Goal: Information Seeking & Learning: Check status

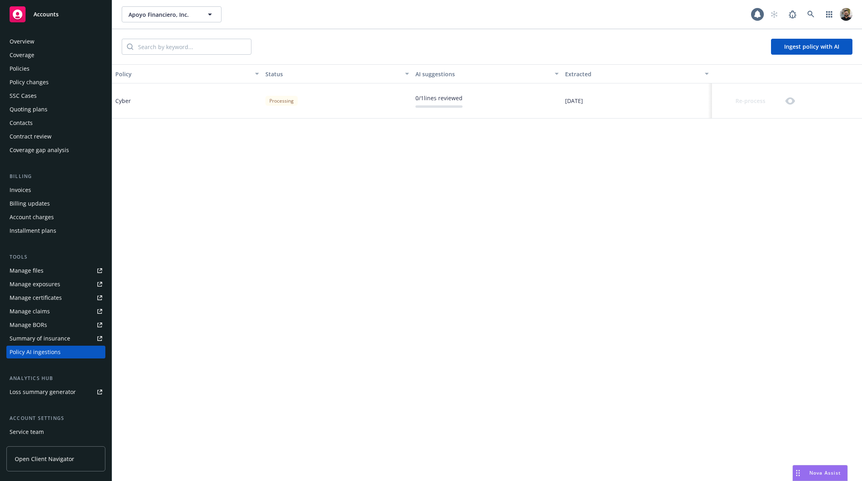
scroll to position [52, 0]
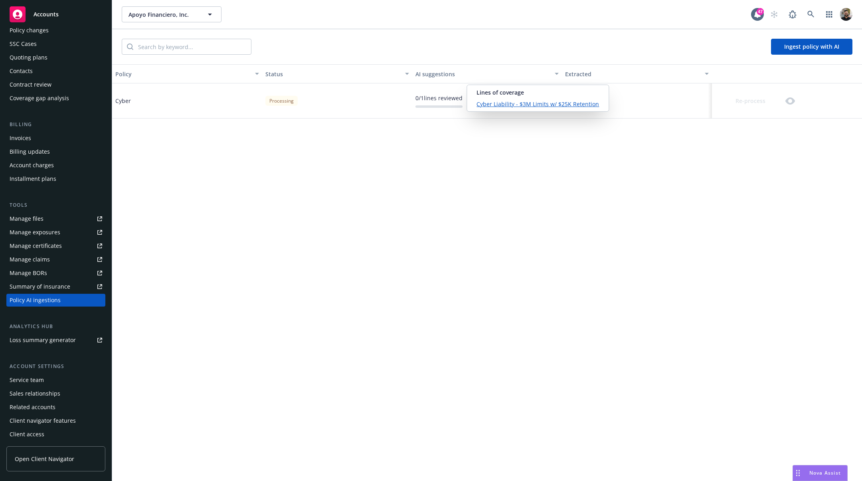
click at [514, 101] on link "Cyber Liability - $3M Limits w/ $25K Retention" at bounding box center [537, 104] width 122 height 8
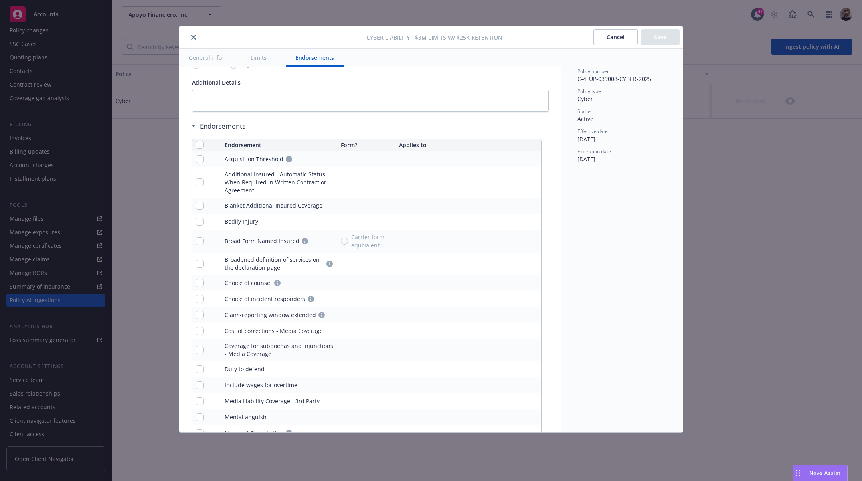
scroll to position [1605, 0]
click at [203, 140] on input "checkbox" at bounding box center [199, 144] width 8 height 8
checkbox input "true"
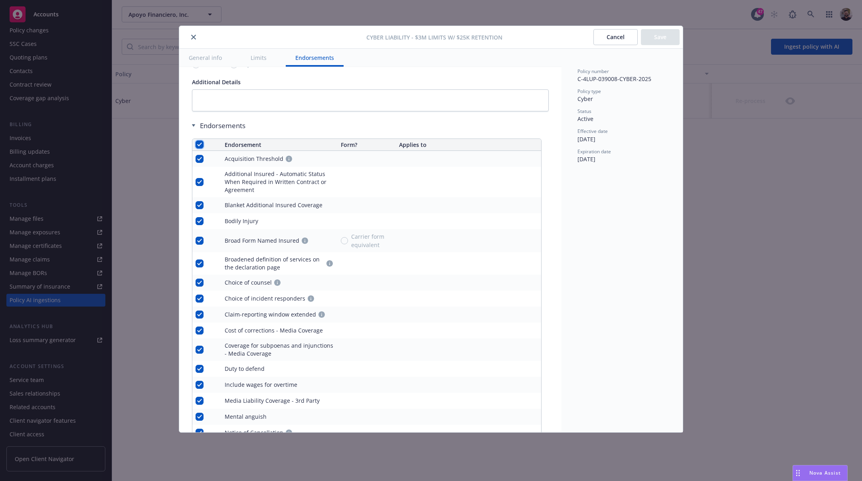
checkbox input "true"
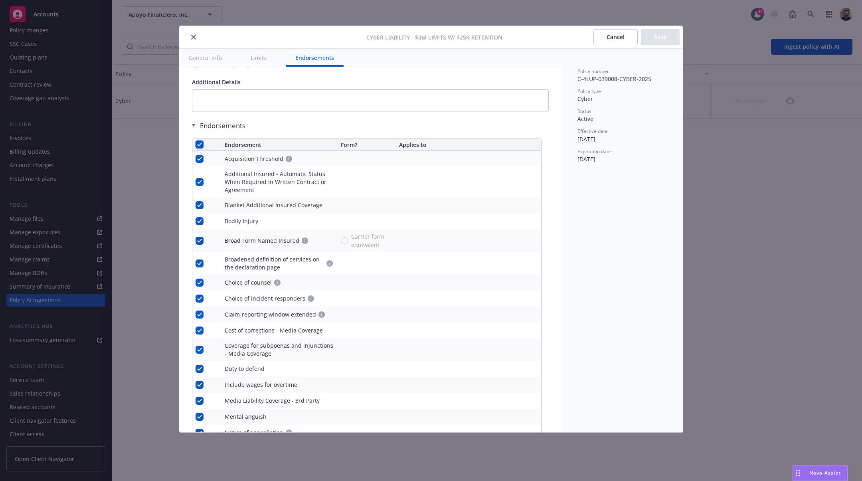
checkbox input "true"
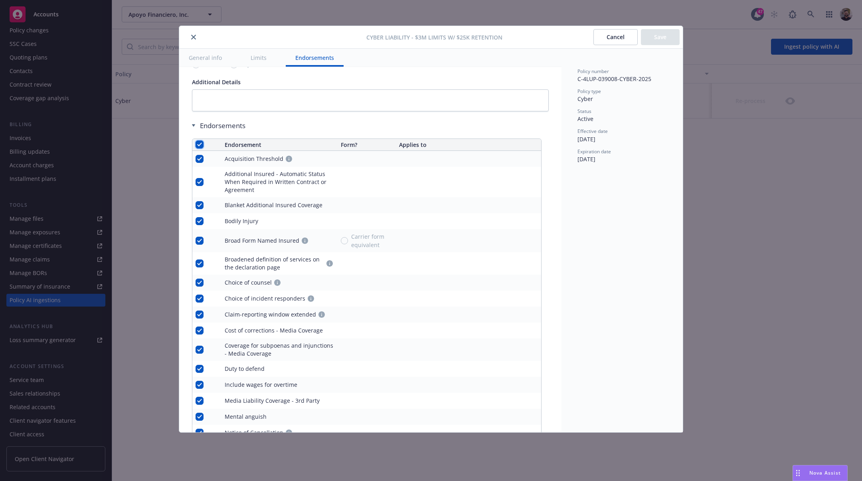
checkbox input "true"
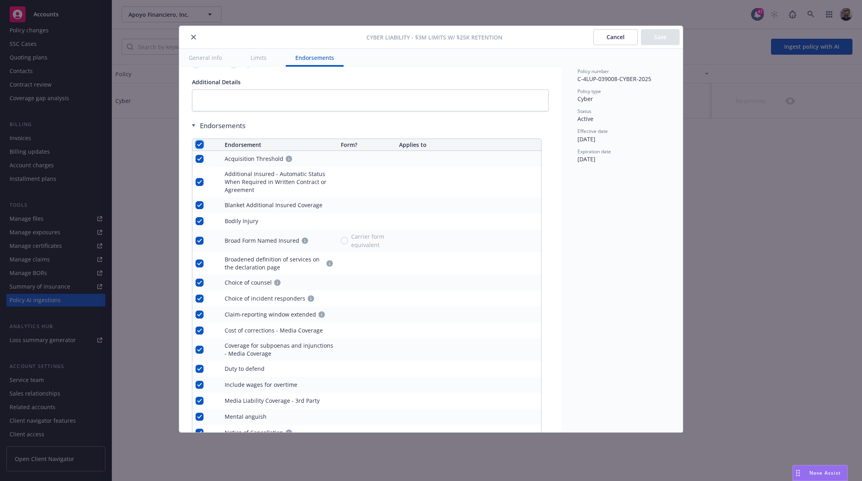
checkbox input "true"
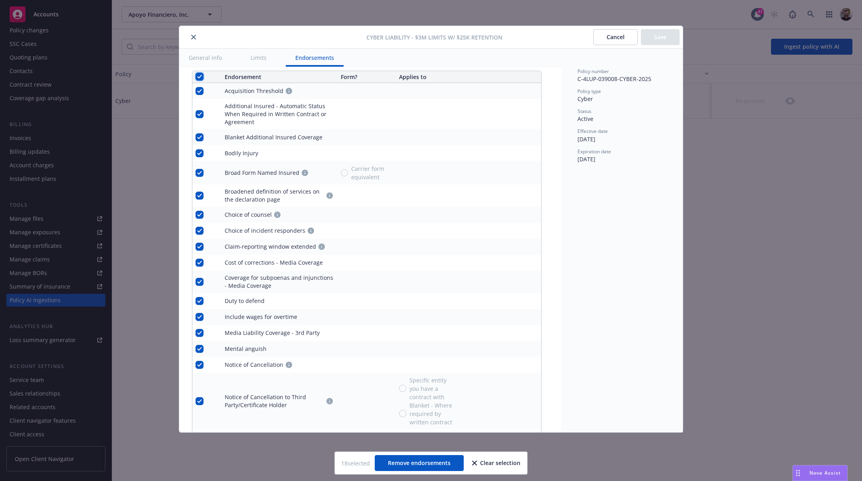
scroll to position [1721, 0]
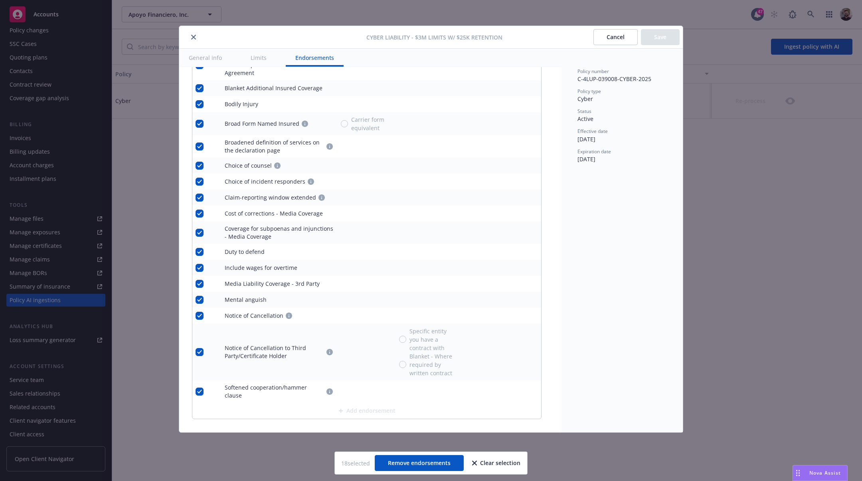
click at [499, 463] on div "Clear selection" at bounding box center [496, 462] width 48 height 15
checkbox input "false"
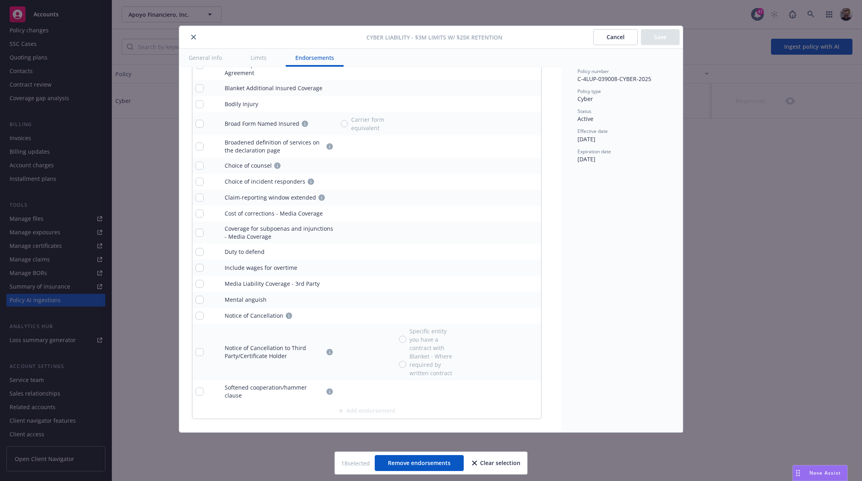
checkbox input "false"
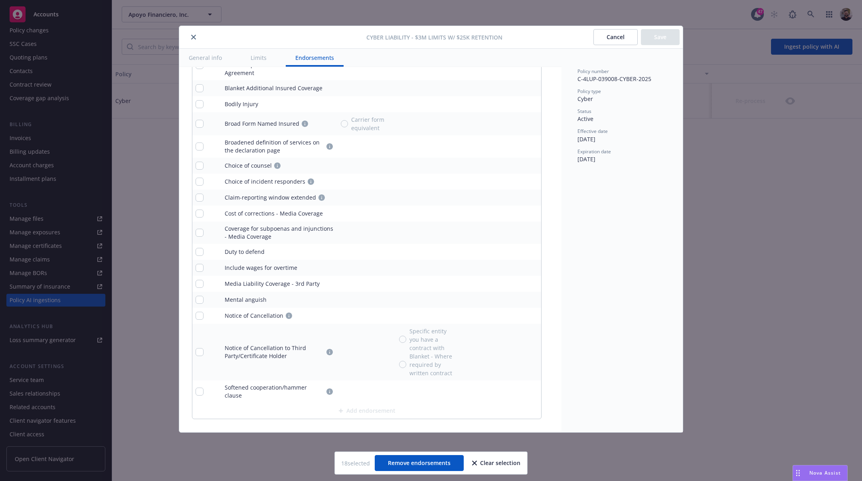
checkbox input "false"
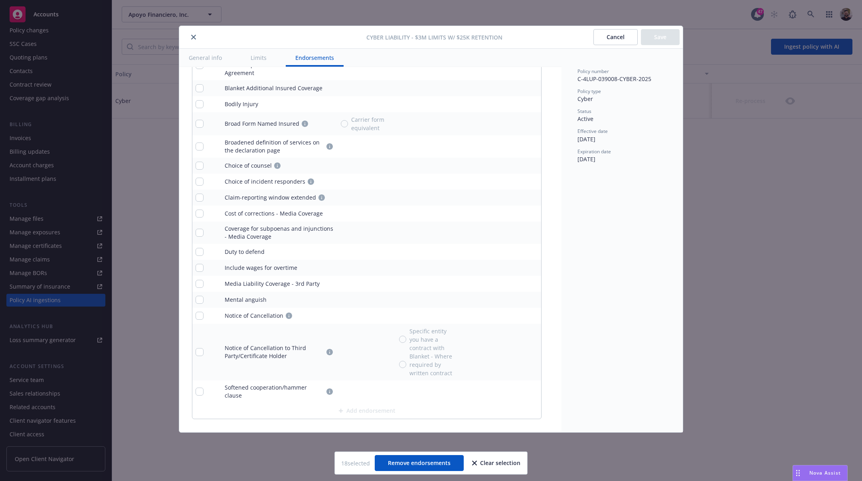
checkbox input "false"
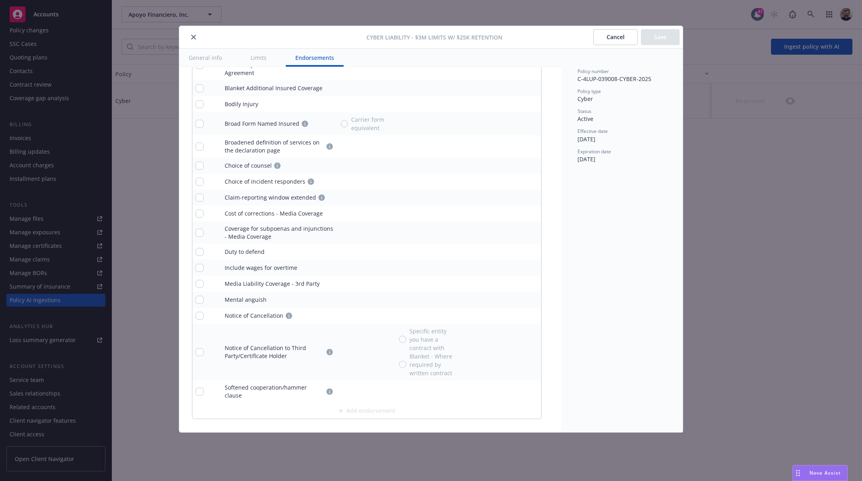
click at [607, 43] on button "Cancel" at bounding box center [615, 37] width 44 height 16
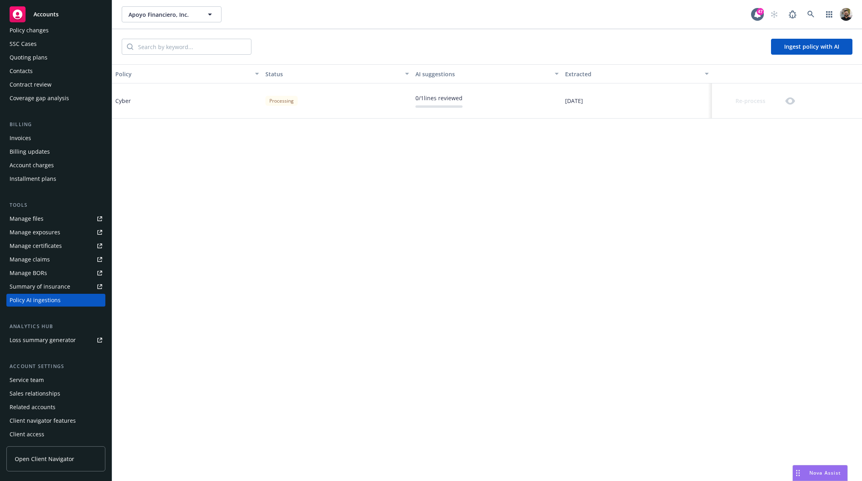
scroll to position [0, 0]
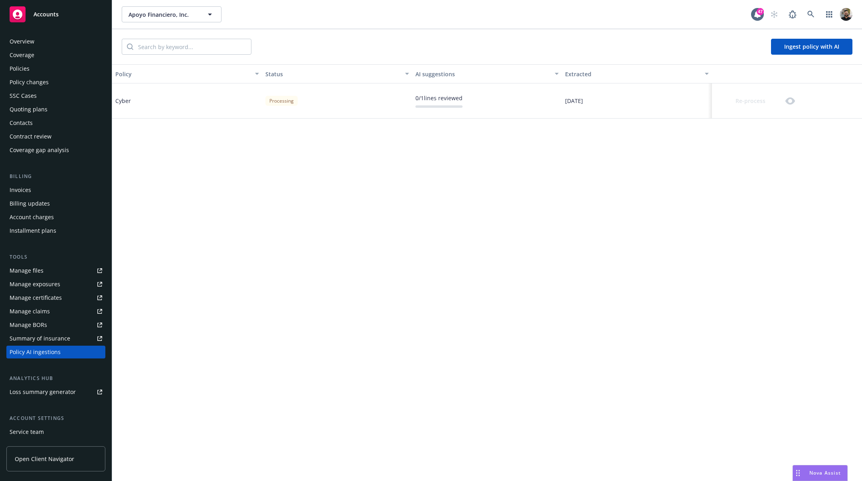
click at [47, 70] on div "Policies" at bounding box center [56, 68] width 93 height 13
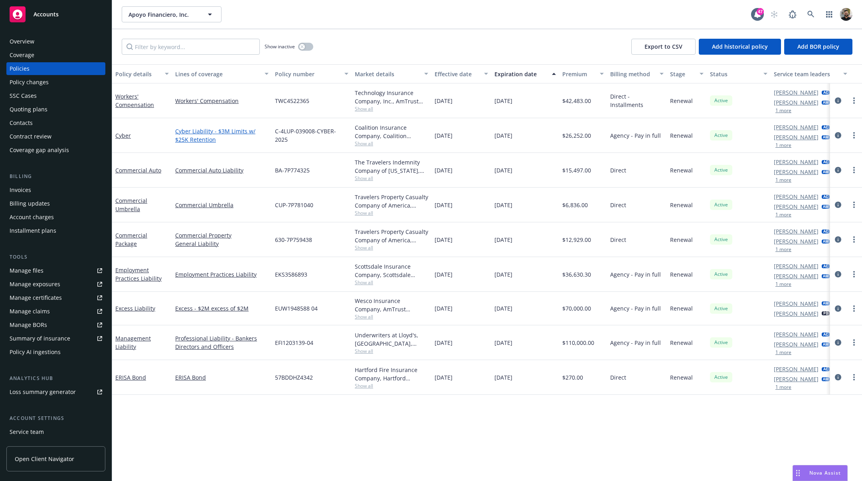
click at [193, 130] on link "Cyber Liability - $3M Limits w/ $25K Retention" at bounding box center [221, 135] width 93 height 17
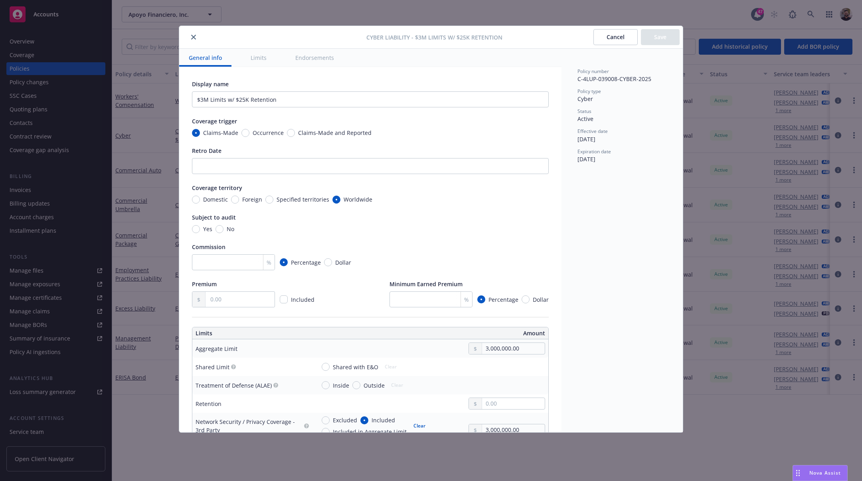
click at [597, 36] on button "Cancel" at bounding box center [615, 37] width 44 height 16
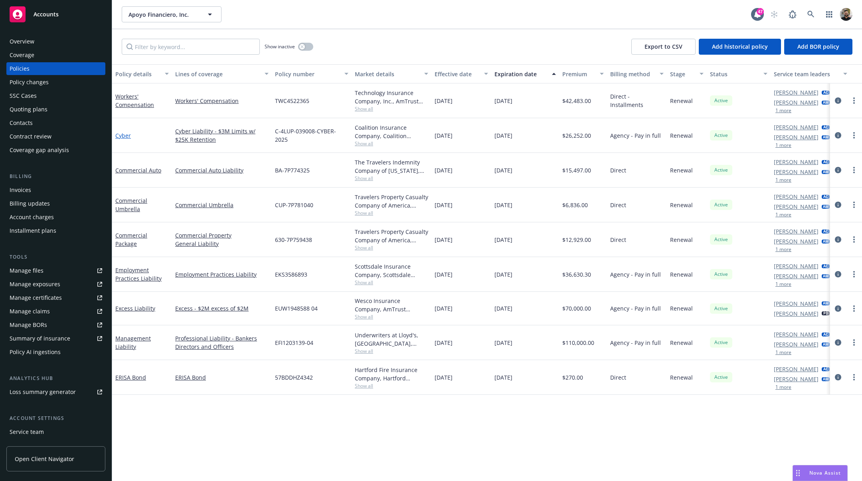
click at [120, 135] on link "Cyber" at bounding box center [123, 136] width 16 height 8
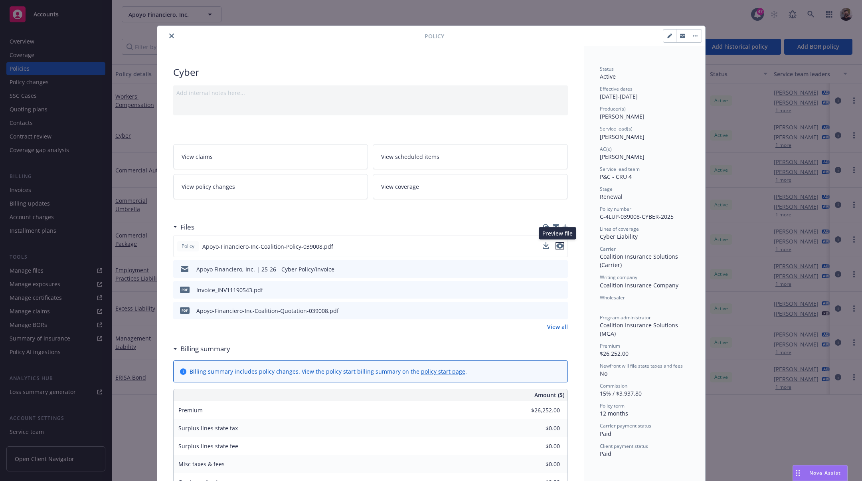
click at [556, 245] on icon "preview file" at bounding box center [559, 246] width 7 height 6
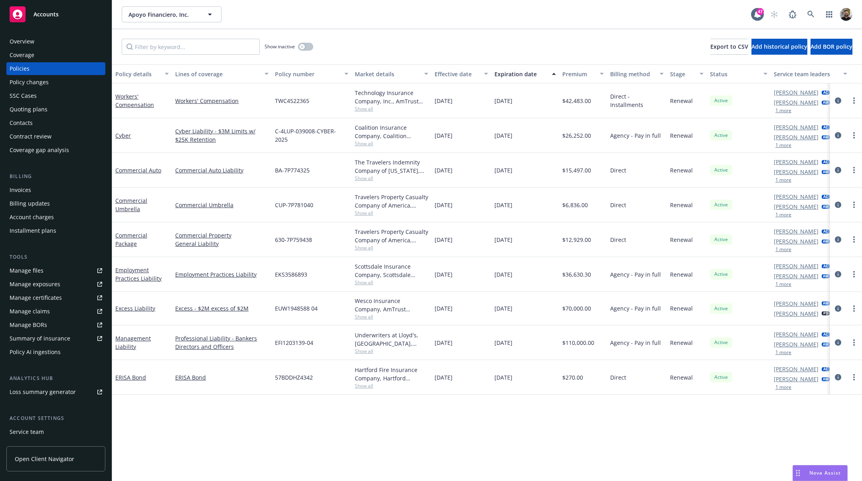
click at [47, 353] on div "Policy AI ingestions" at bounding box center [35, 351] width 51 height 13
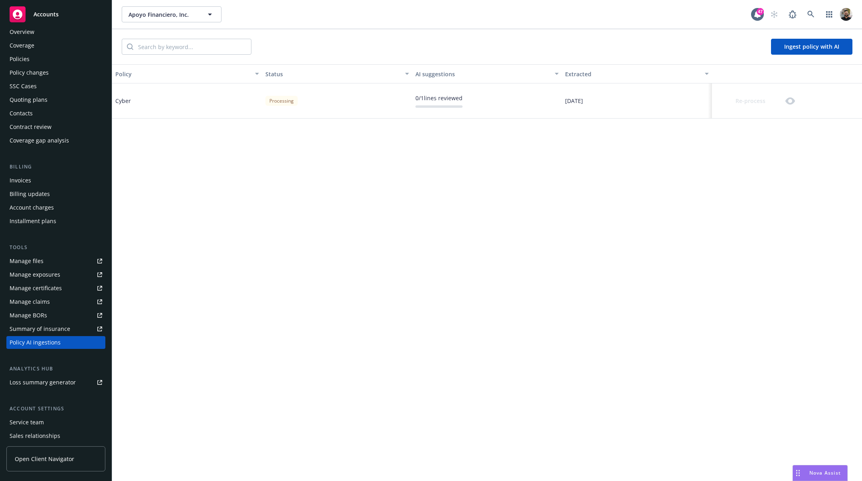
scroll to position [9, 0]
click at [54, 55] on div "Policies" at bounding box center [56, 59] width 93 height 13
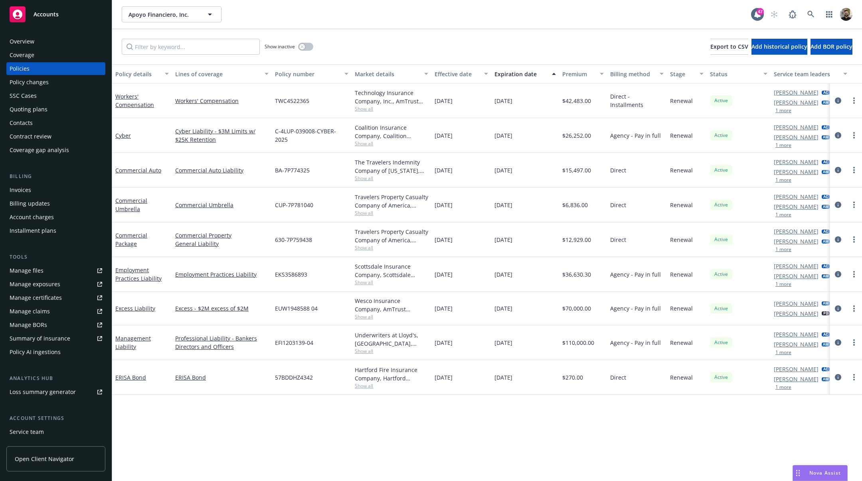
click at [67, 110] on div "Quoting plans" at bounding box center [56, 109] width 93 height 13
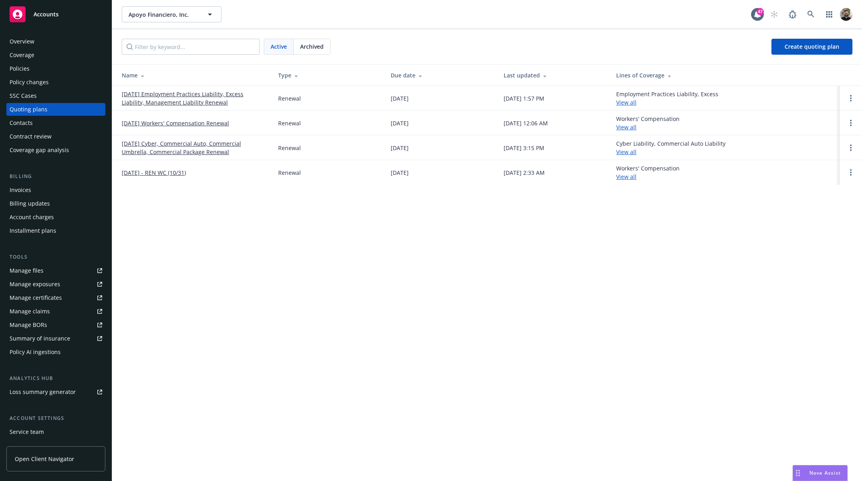
click at [183, 95] on link "[DATE] Employment Practices Liability, Excess Liability, Management Liability R…" at bounding box center [194, 98] width 144 height 17
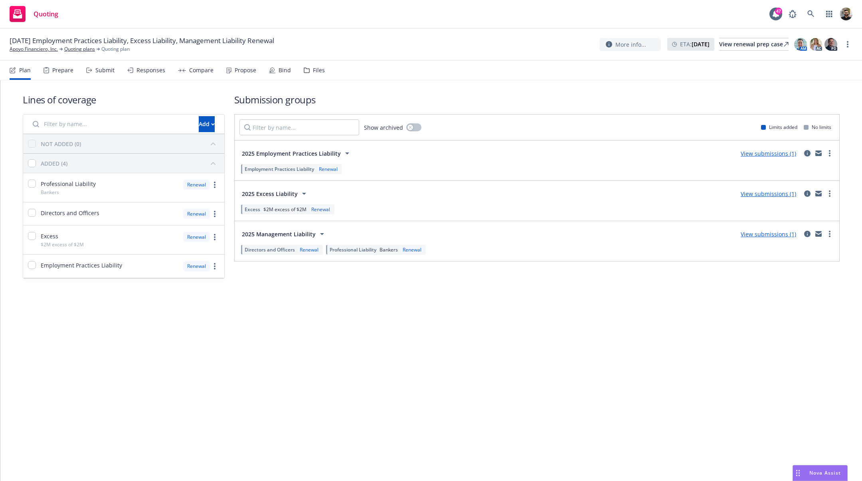
click at [807, 153] on icon "circleInformation" at bounding box center [807, 153] width 6 height 6
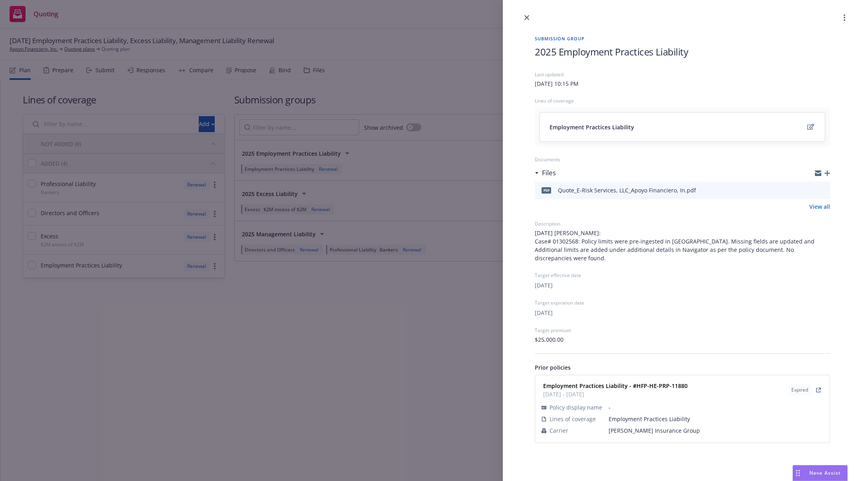
click at [473, 284] on div "Submission group 2025 Employment Practices Liability Last updated Tuesday, Marc…" at bounding box center [431, 240] width 862 height 481
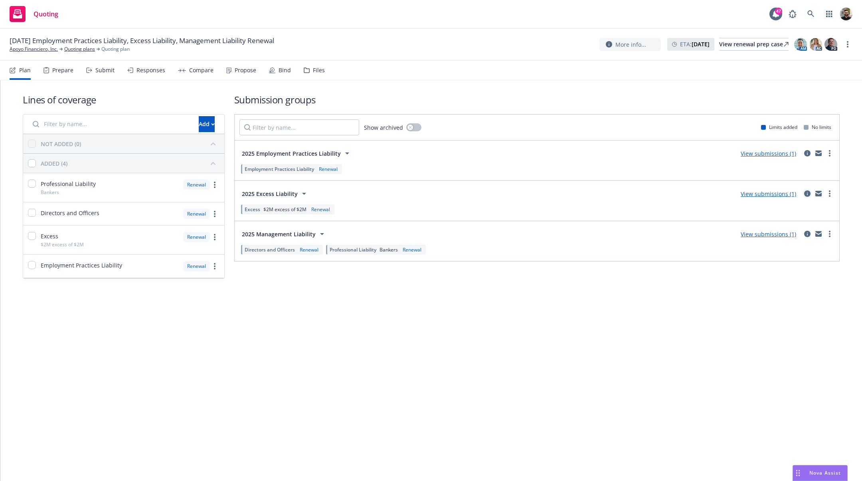
click at [810, 193] on icon "circleInformation" at bounding box center [807, 193] width 6 height 6
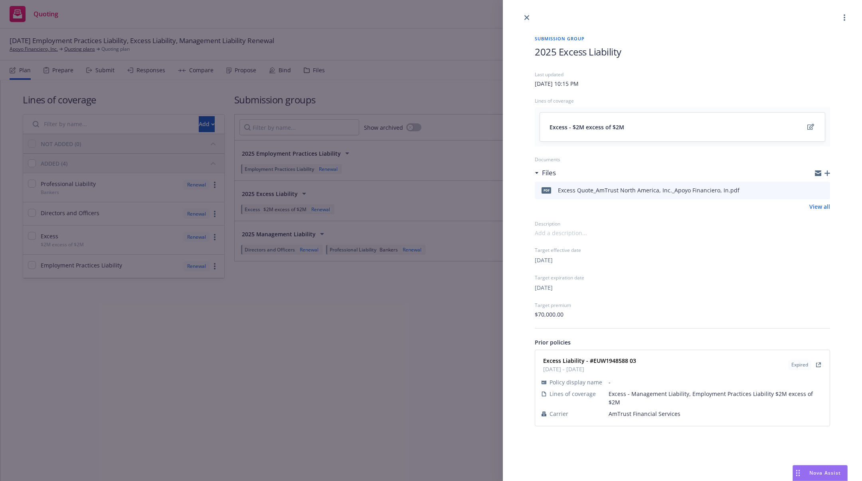
click at [377, 326] on div "Submission group 2025 Excess Liability Last updated Tuesday, March 18, 2025 at …" at bounding box center [431, 240] width 862 height 481
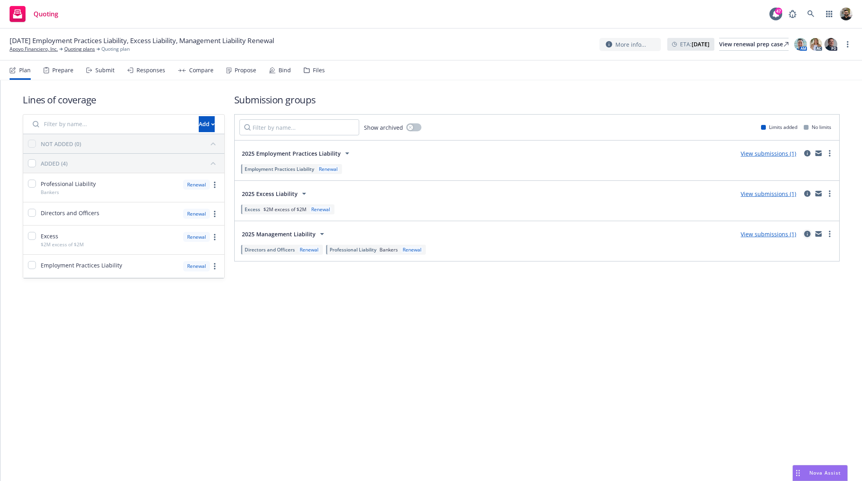
click at [810, 232] on icon "circleInformation" at bounding box center [807, 234] width 6 height 6
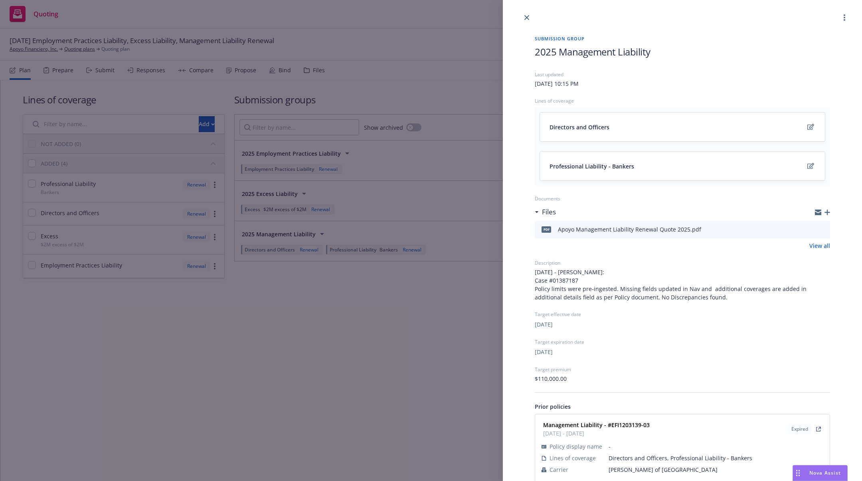
click at [458, 265] on div "Submission group 2025 Management Liability Last updated Tuesday, March 18, 2025…" at bounding box center [431, 240] width 862 height 481
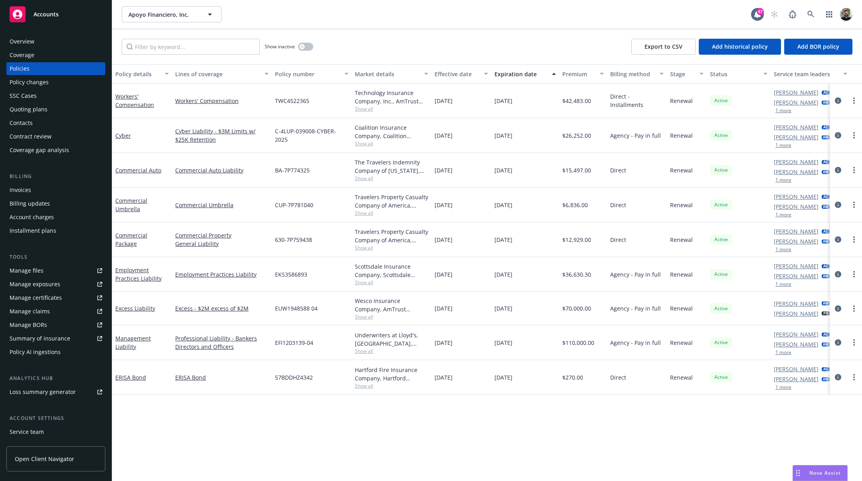
click at [49, 110] on div "Quoting plans" at bounding box center [56, 109] width 93 height 13
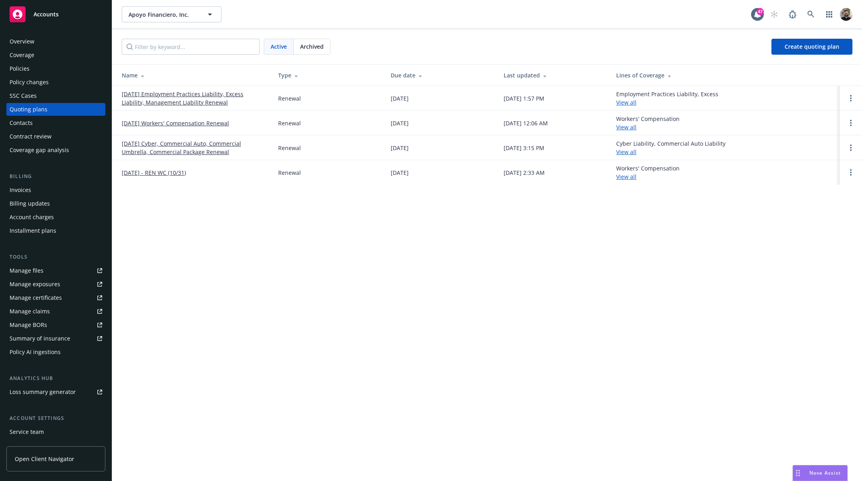
click at [155, 123] on link "[DATE] Workers' Compensation Renewal" at bounding box center [175, 123] width 107 height 8
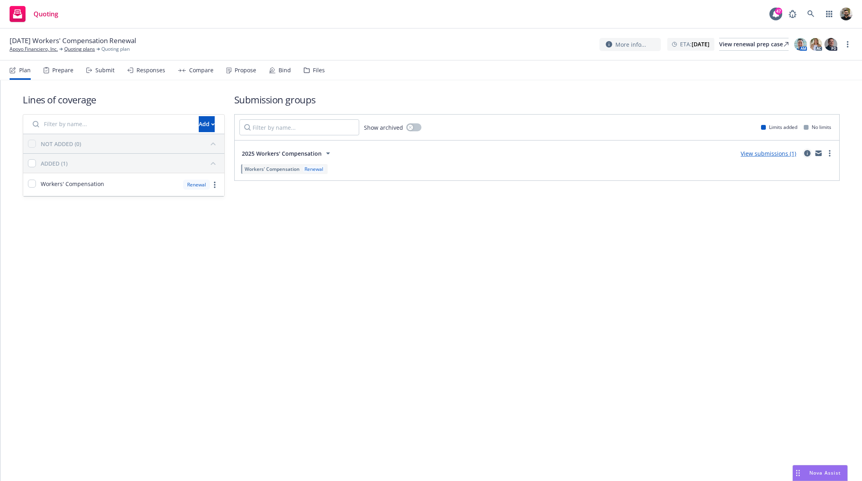
click at [807, 151] on icon "circleInformation" at bounding box center [807, 153] width 6 height 6
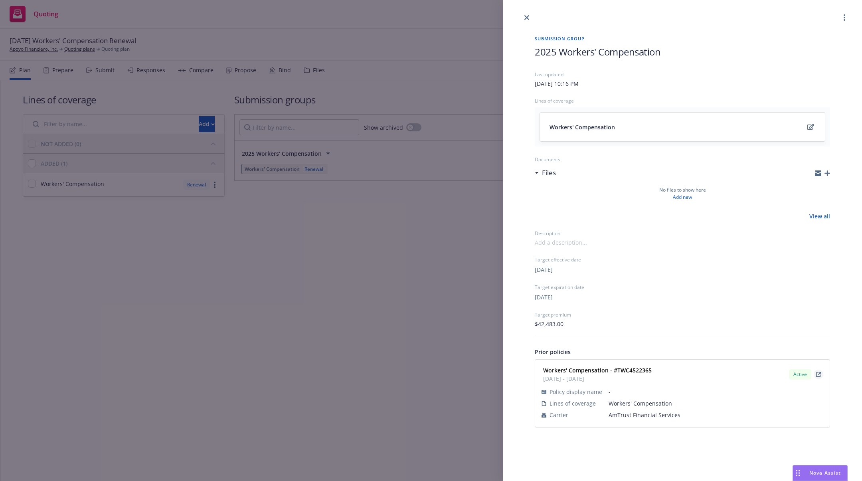
click at [818, 373] on icon "View Policy" at bounding box center [818, 374] width 5 height 5
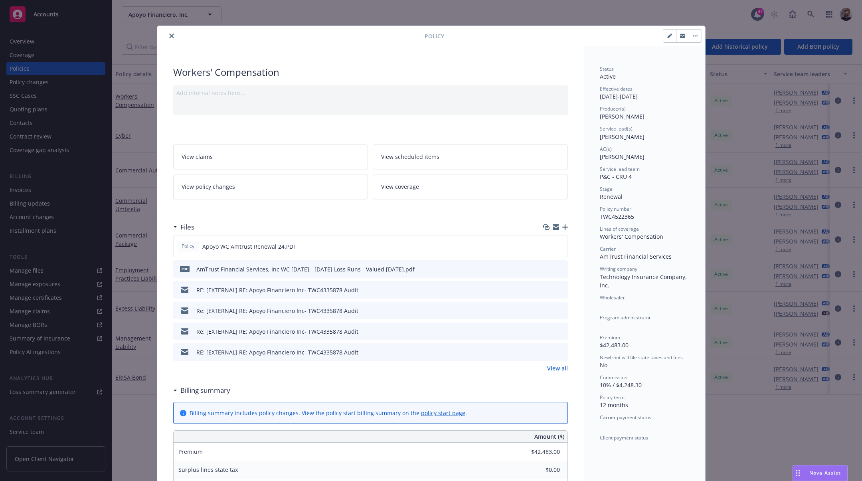
click at [818, 373] on div "Policy Workers' Compensation Add internal notes here... View claims View schedu…" at bounding box center [431, 240] width 862 height 481
click at [169, 34] on icon "close" at bounding box center [171, 36] width 5 height 5
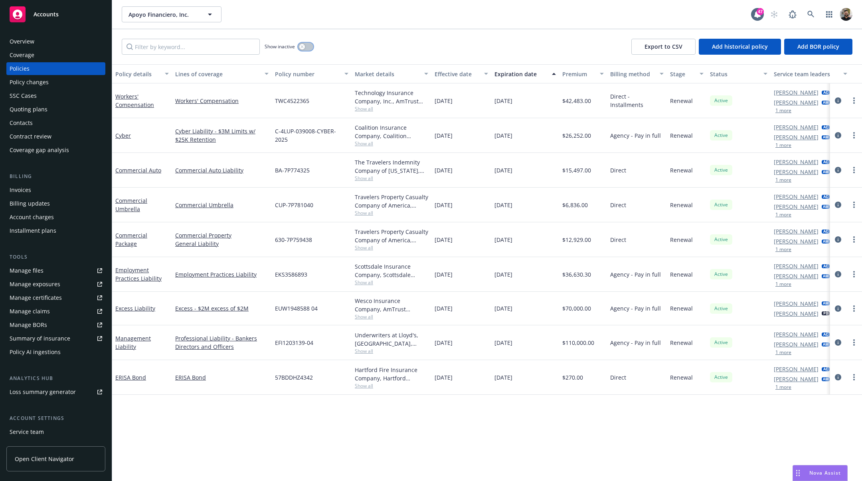
click at [310, 48] on button "button" at bounding box center [305, 47] width 15 height 8
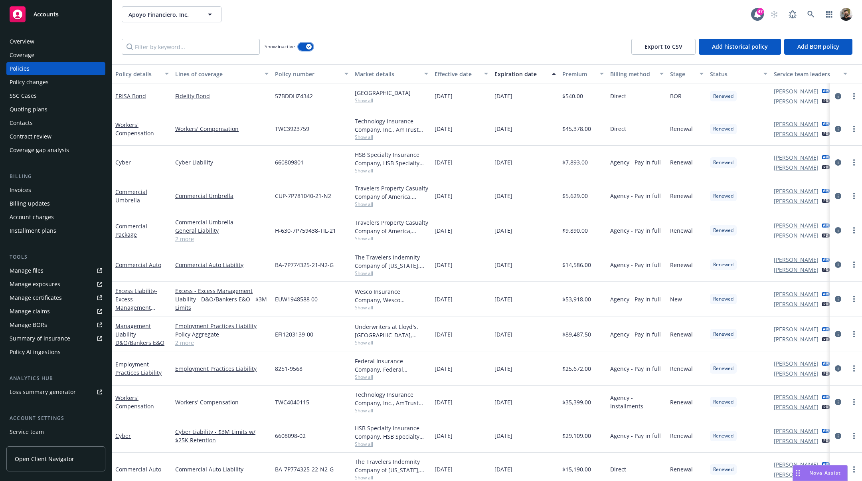
scroll to position [868, 0]
